Goal: Find specific page/section: Find specific page/section

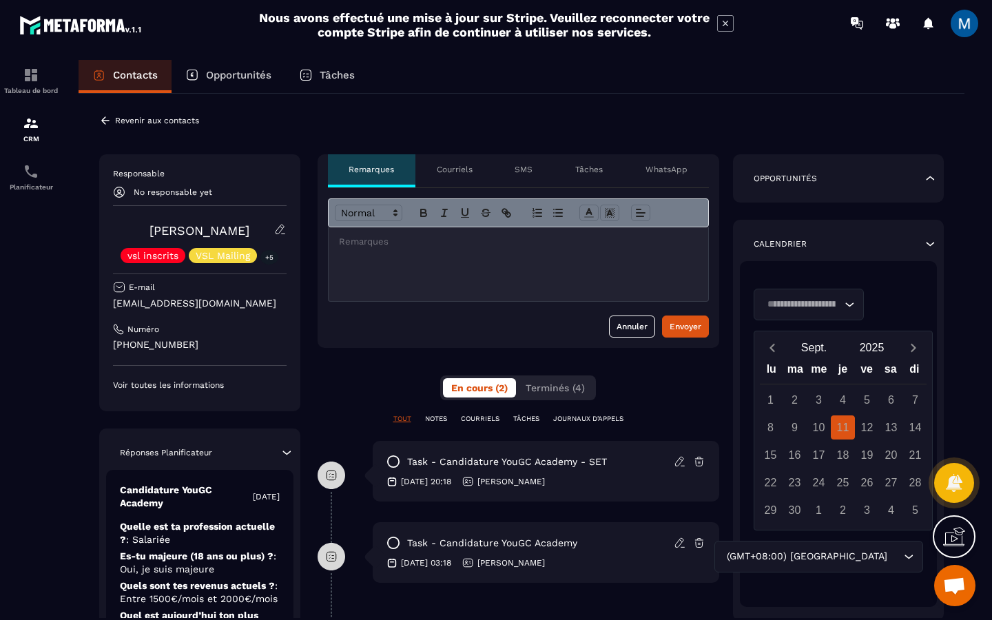
click at [855, 298] on icon "Search for option" at bounding box center [850, 305] width 14 height 14
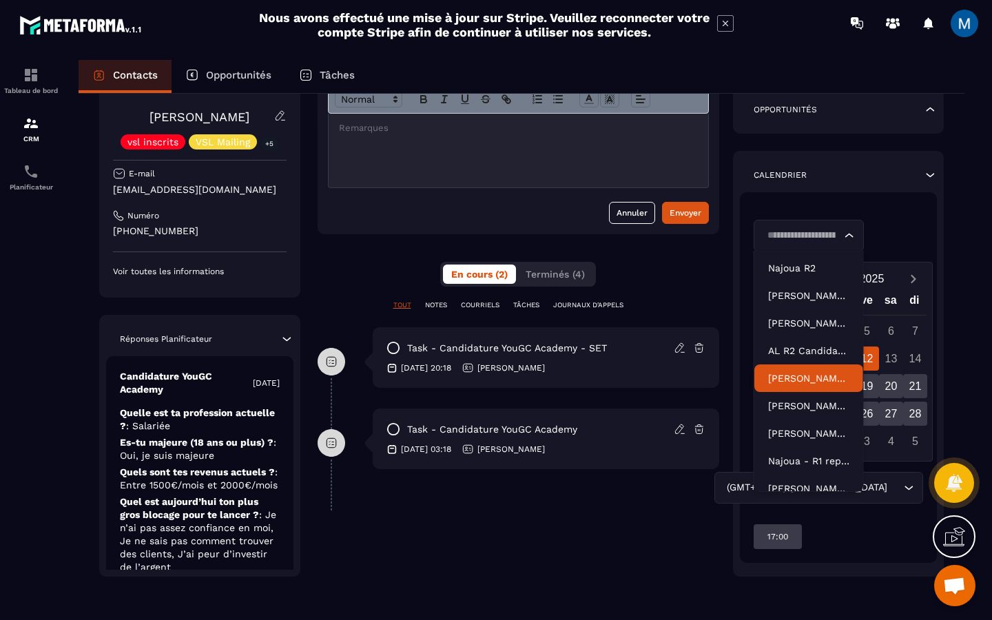
scroll to position [42, 0]
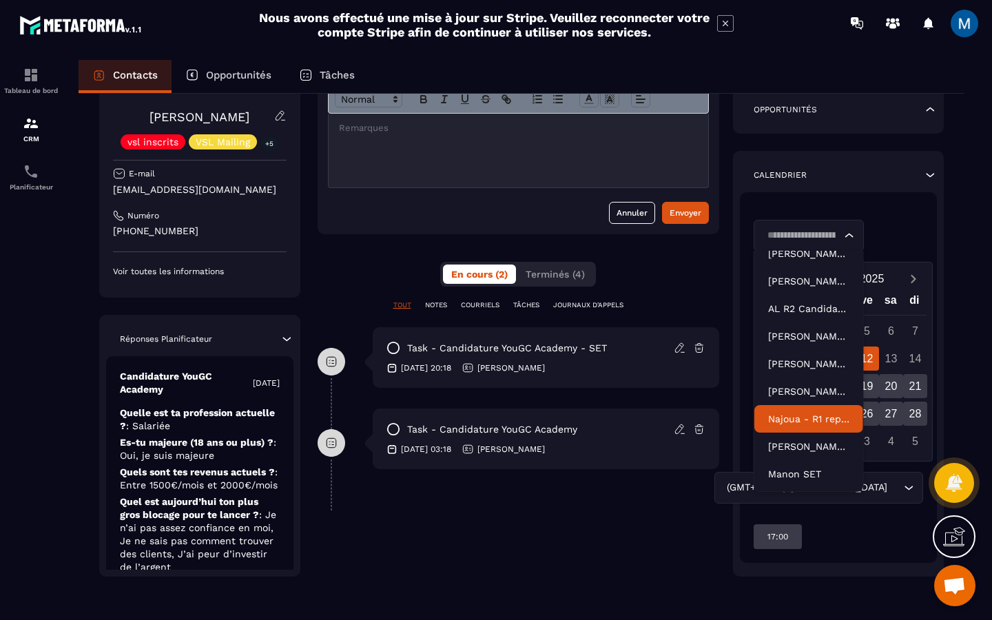
click at [825, 420] on p "Najoua - R1 repogrammé" at bounding box center [808, 419] width 81 height 14
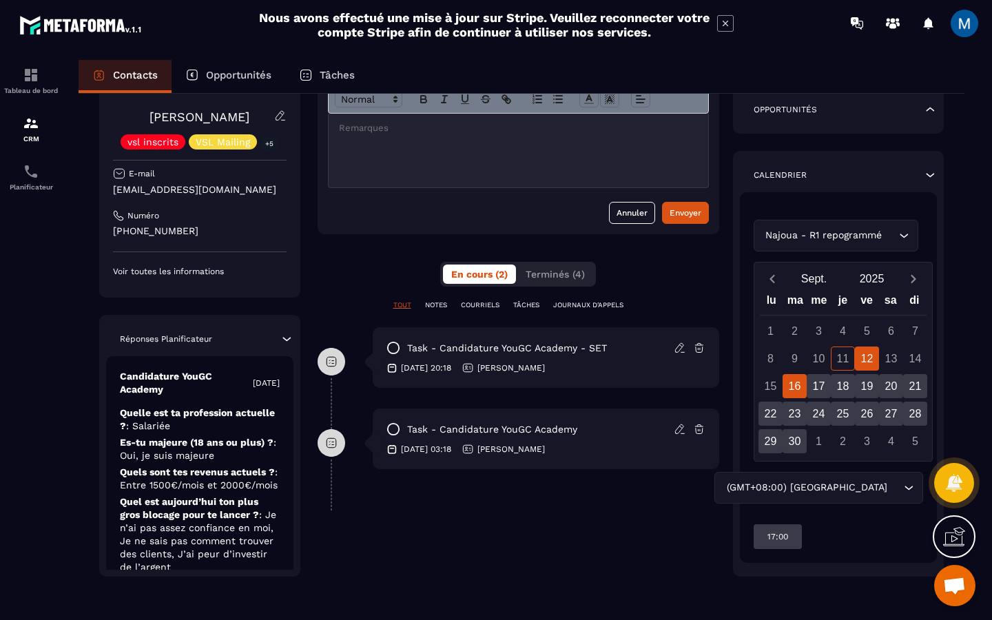
click at [799, 381] on div "16" at bounding box center [795, 386] width 24 height 24
click at [909, 238] on div "Najoua - R1 repogrammé Loading..." at bounding box center [839, 236] width 170 height 32
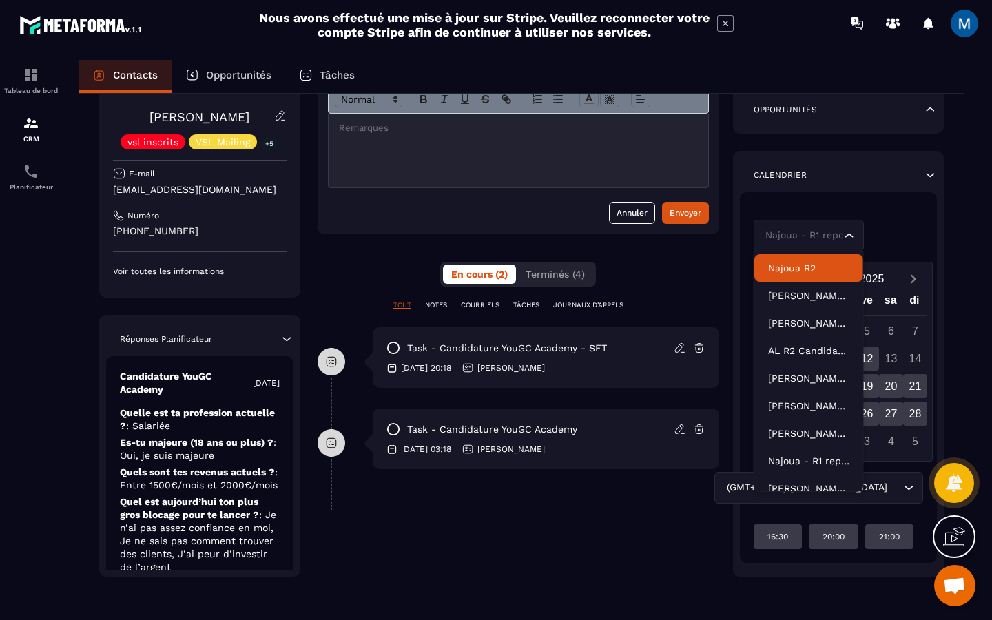
click at [840, 269] on p "Najoua R2" at bounding box center [808, 268] width 81 height 14
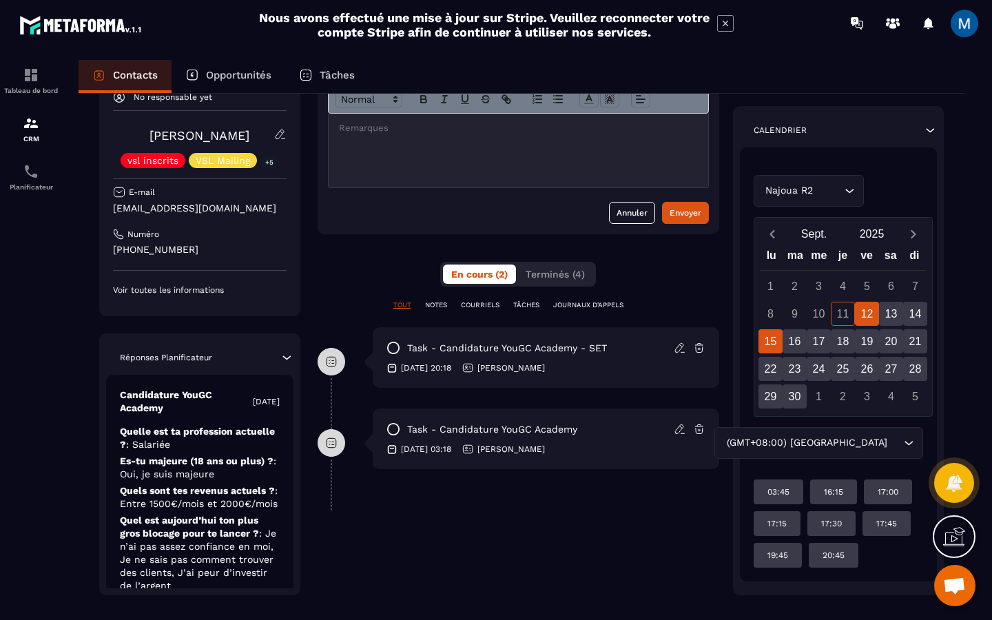
click at [773, 348] on div "15" at bounding box center [771, 341] width 24 height 24
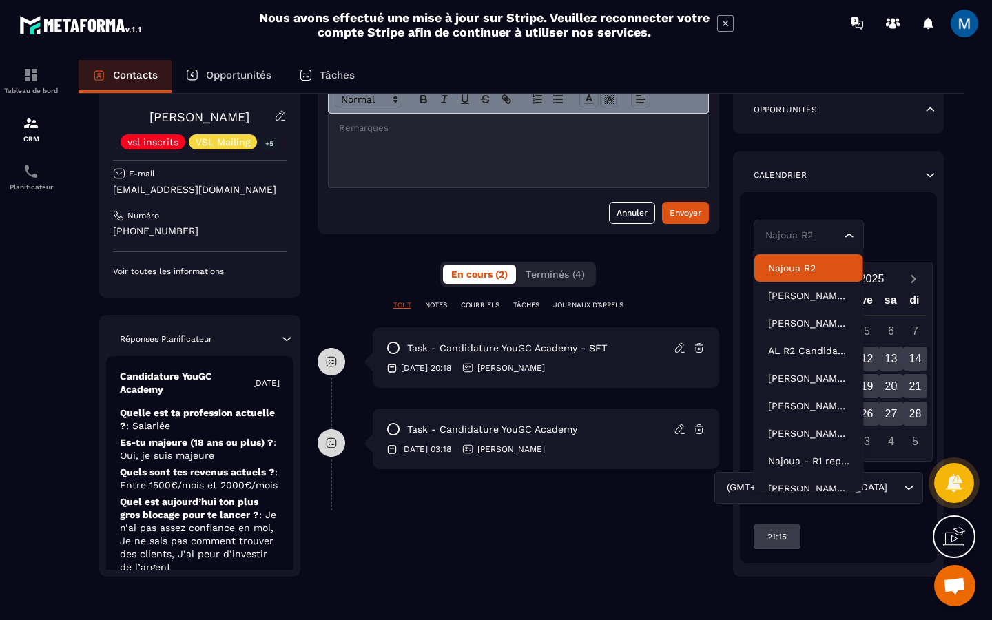
click at [854, 236] on icon "Search for option" at bounding box center [850, 236] width 14 height 14
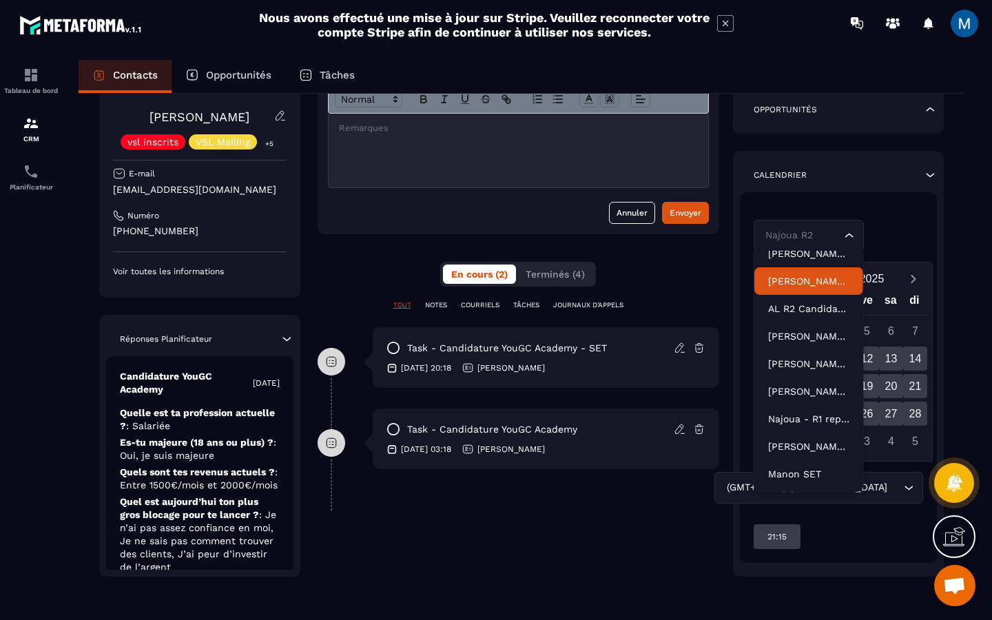
scroll to position [31, 0]
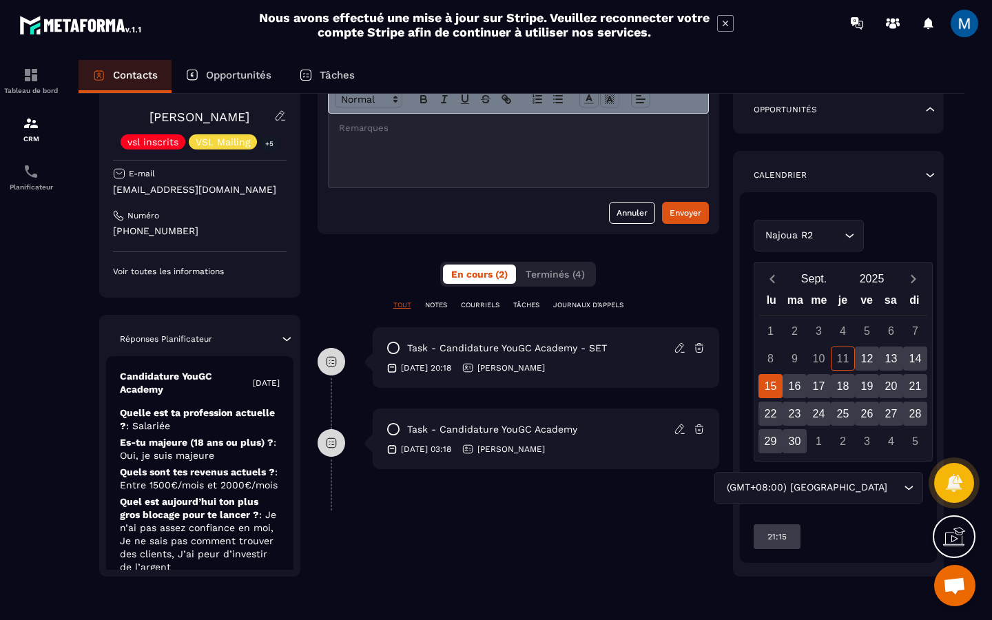
click at [848, 232] on icon "Search for option" at bounding box center [850, 236] width 14 height 14
click at [873, 358] on div "12" at bounding box center [867, 359] width 24 height 24
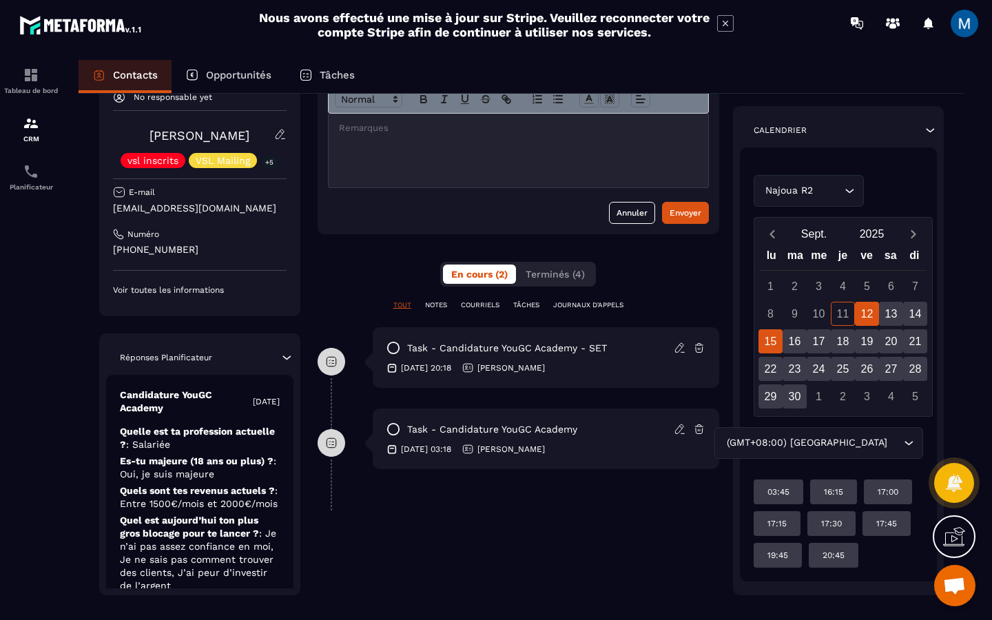
click at [774, 344] on div "15" at bounding box center [771, 341] width 24 height 24
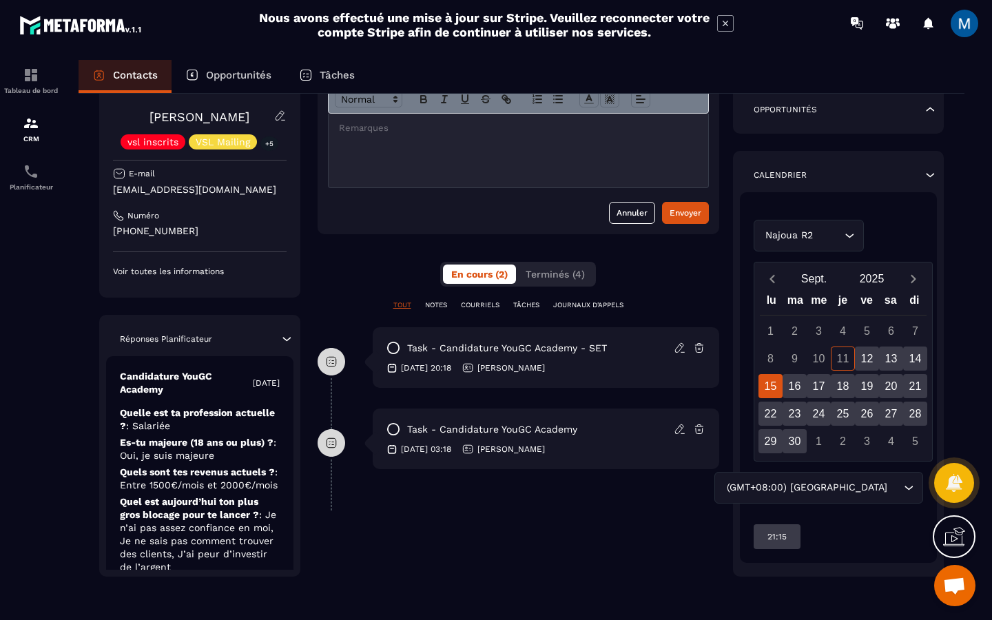
click at [855, 237] on icon "Search for option" at bounding box center [850, 236] width 14 height 14
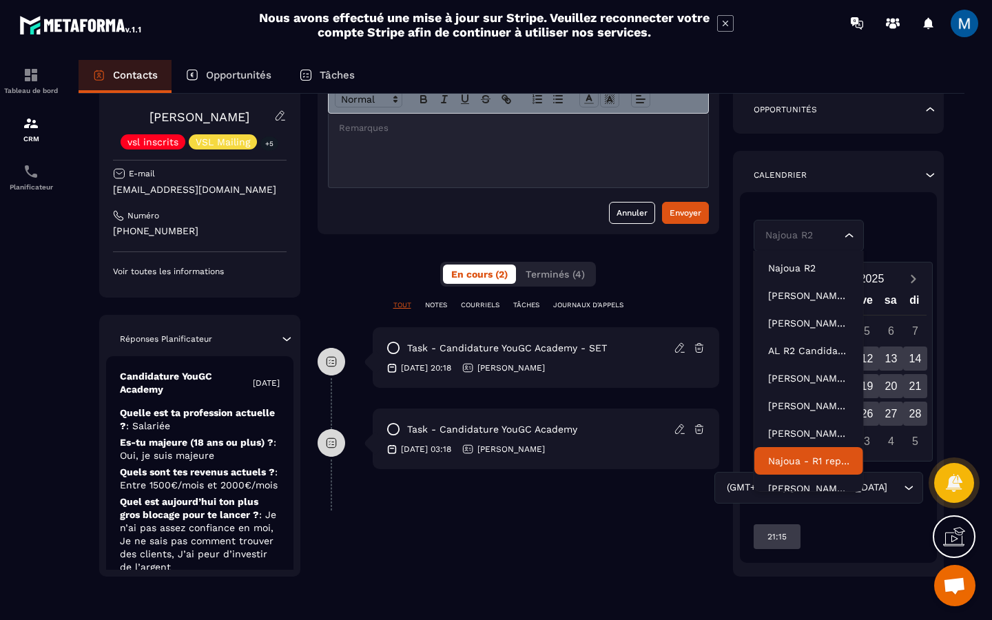
click at [808, 460] on p "Najoua - R1 repogrammé" at bounding box center [808, 461] width 81 height 14
click at [904, 238] on div "Najoua - R1 repogrammé Loading..." at bounding box center [839, 236] width 170 height 32
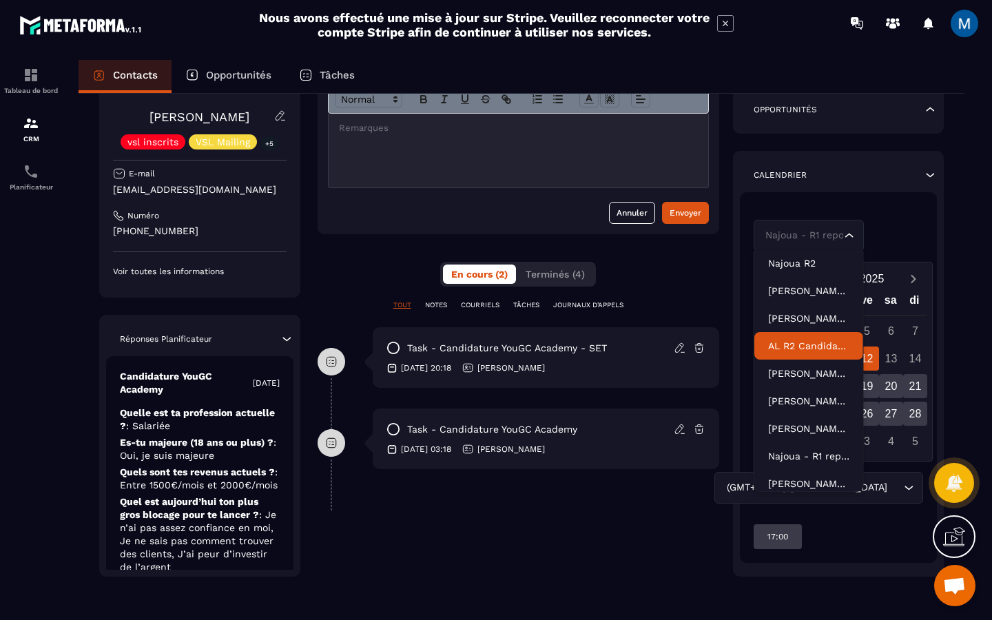
scroll to position [0, 0]
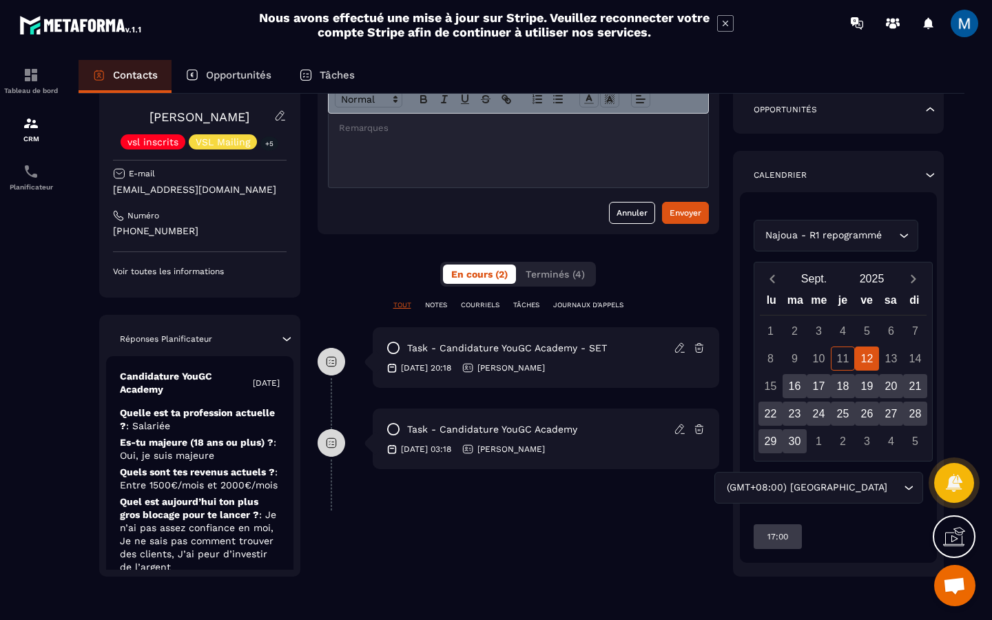
click at [849, 234] on div "Najoua - R1 repogrammé Loading..." at bounding box center [836, 236] width 165 height 32
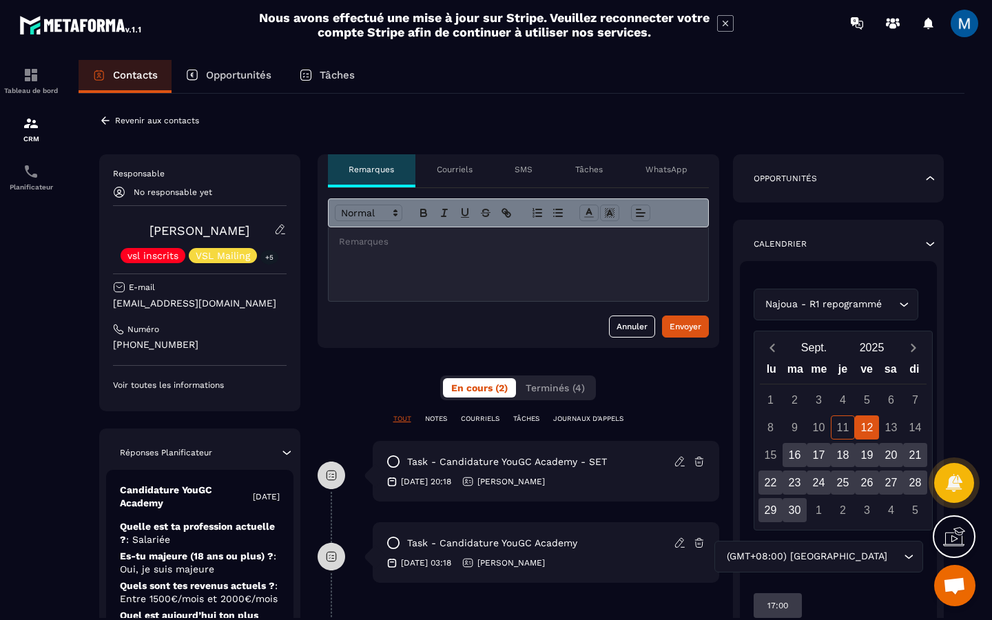
click at [100, 120] on icon at bounding box center [105, 120] width 12 height 12
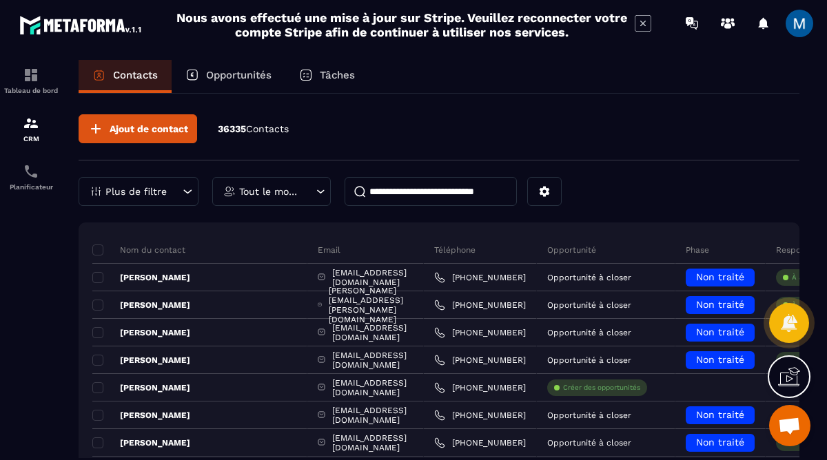
click at [236, 77] on p "Opportunités" at bounding box center [238, 75] width 65 height 12
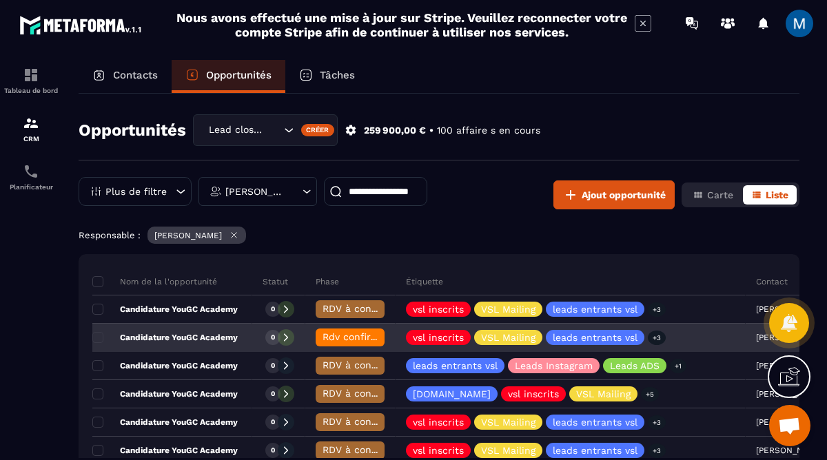
scroll to position [64, 0]
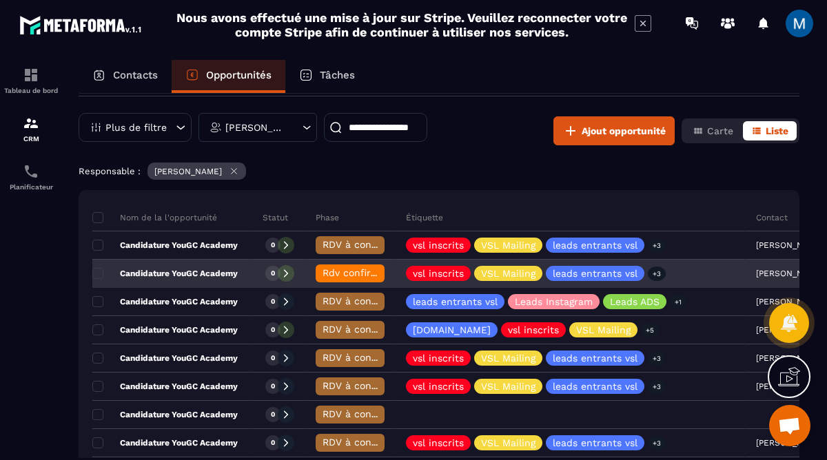
click at [189, 274] on p "Candidature YouGC Academy" at bounding box center [164, 273] width 145 height 11
